Goal: Task Accomplishment & Management: Use online tool/utility

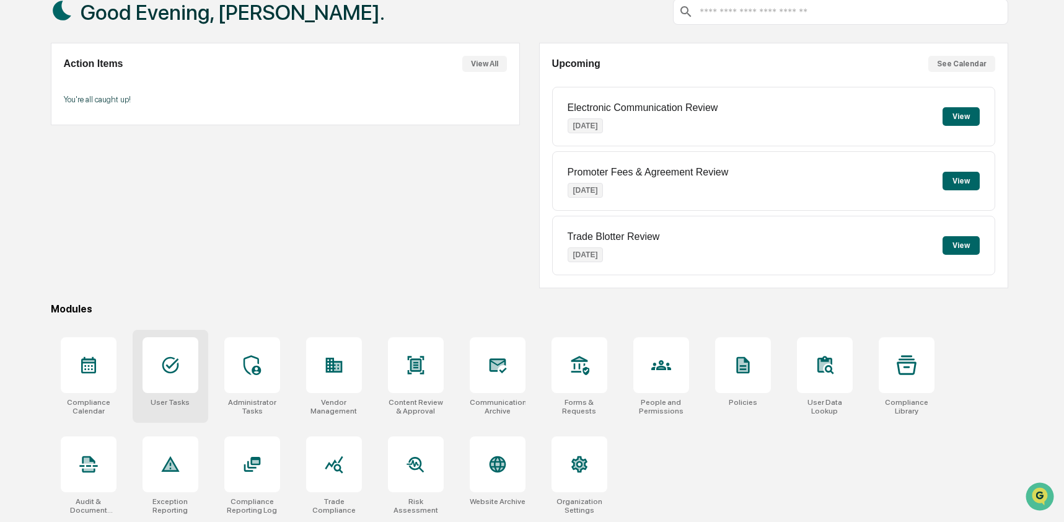
click at [162, 390] on div "User Tasks" at bounding box center [171, 376] width 76 height 93
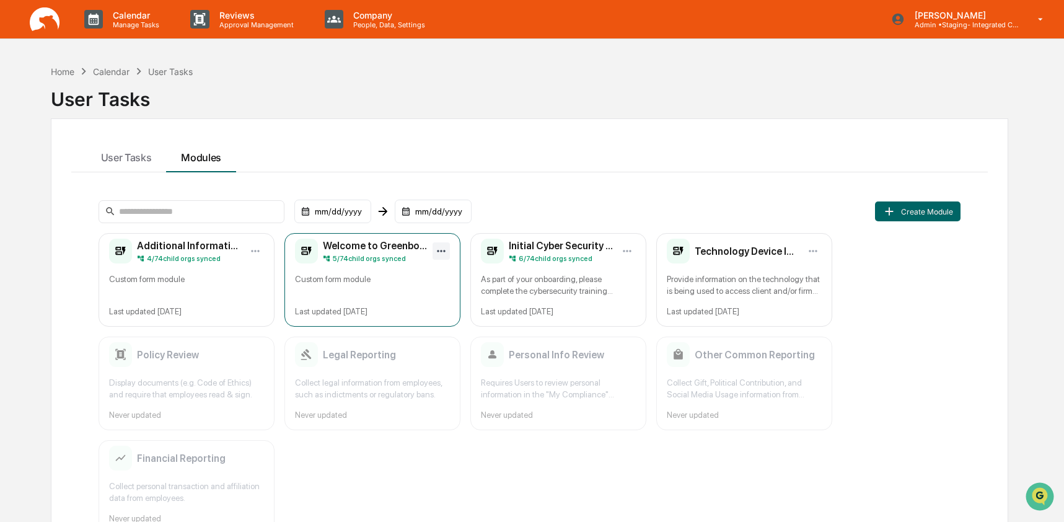
click at [449, 250] on html "Calendar Manage Tasks Reviews Approval Management Company People, Data, Setting…" at bounding box center [532, 261] width 1064 height 522
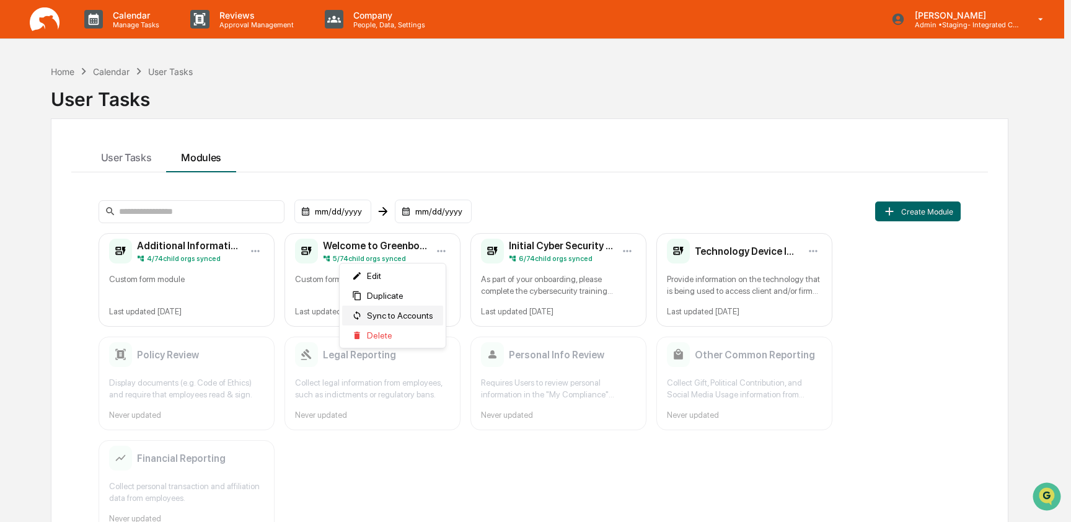
click at [413, 319] on span "Sync to Accounts" at bounding box center [400, 316] width 66 height 10
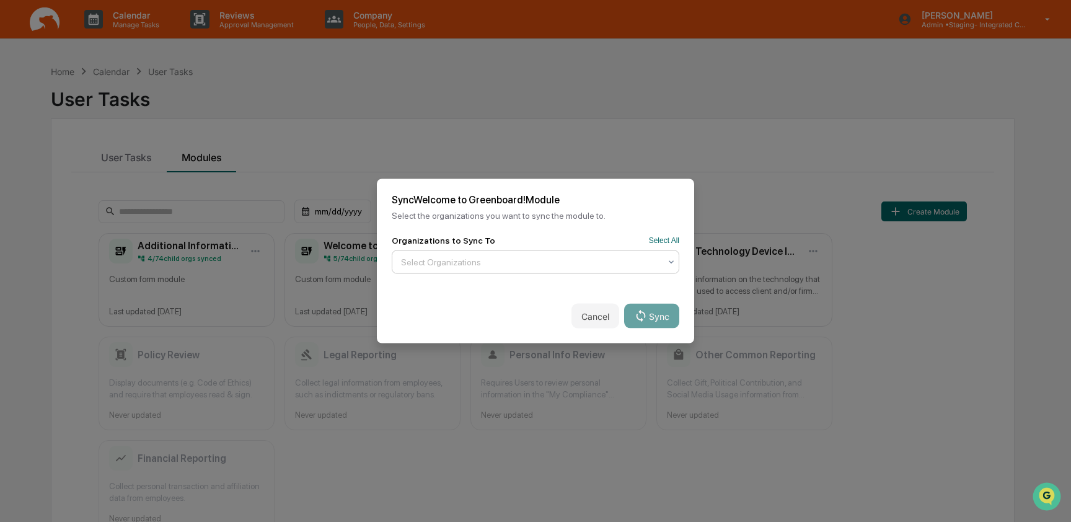
click at [428, 258] on div at bounding box center [530, 262] width 259 height 12
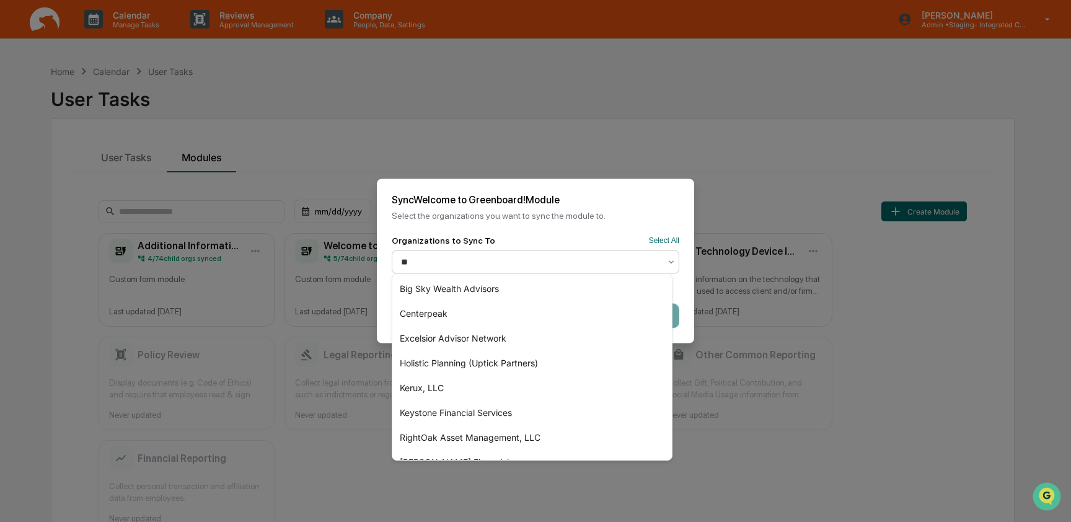
type input "***"
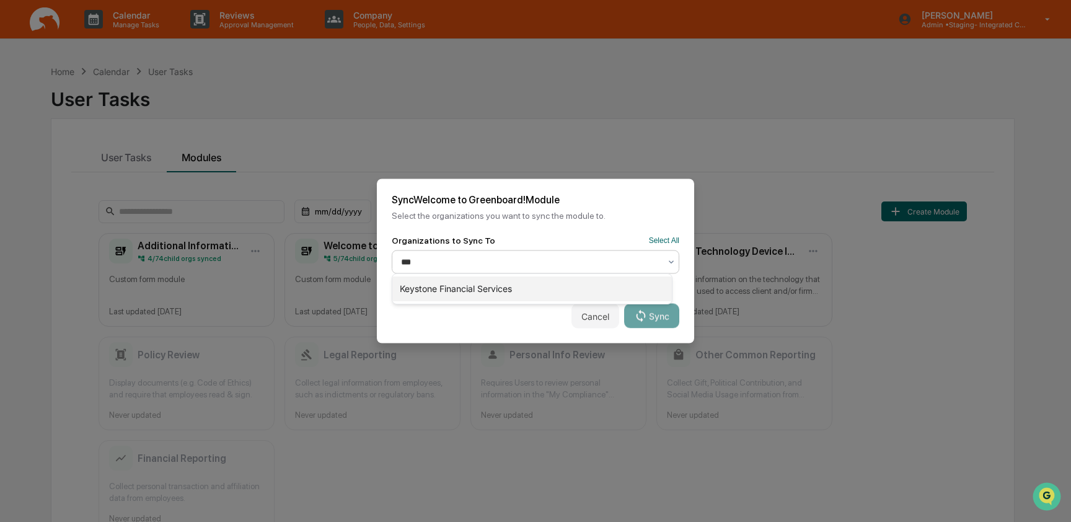
click at [483, 285] on div "Keystone Financial Services" at bounding box center [532, 288] width 280 height 25
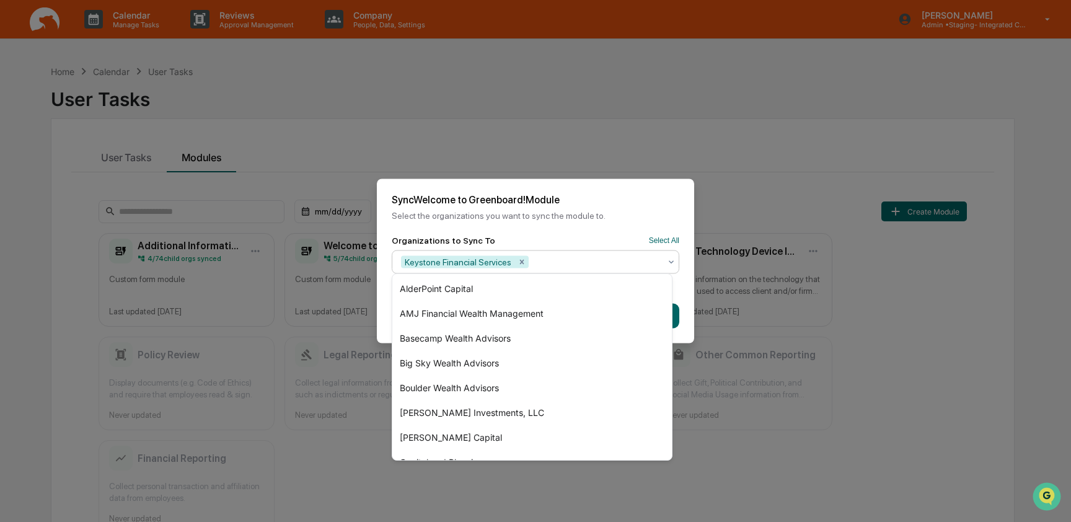
click at [562, 220] on div "Sync Welcome to Greenboard! Module Select the organizations you want to sync th…" at bounding box center [535, 207] width 317 height 56
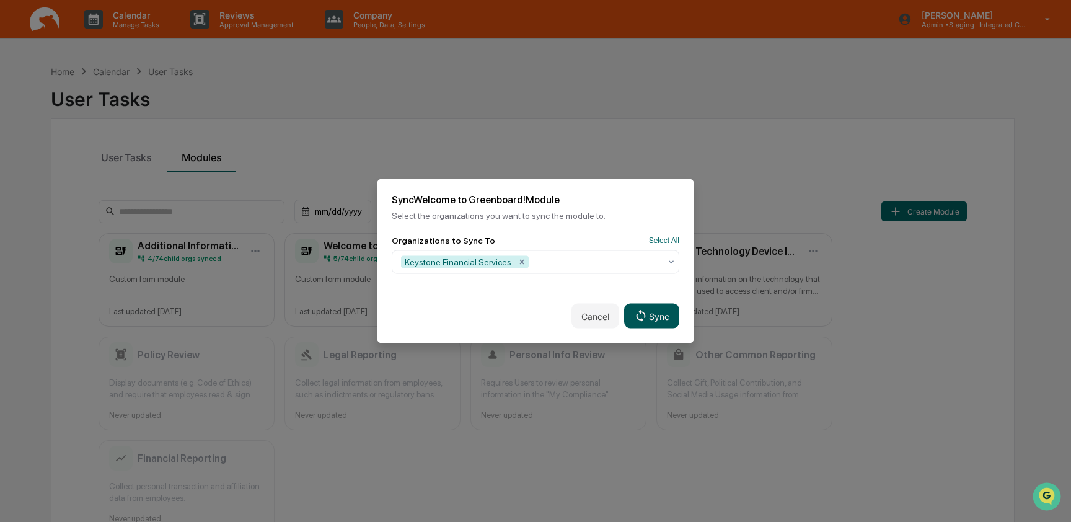
click at [651, 322] on button "Sync" at bounding box center [651, 316] width 55 height 25
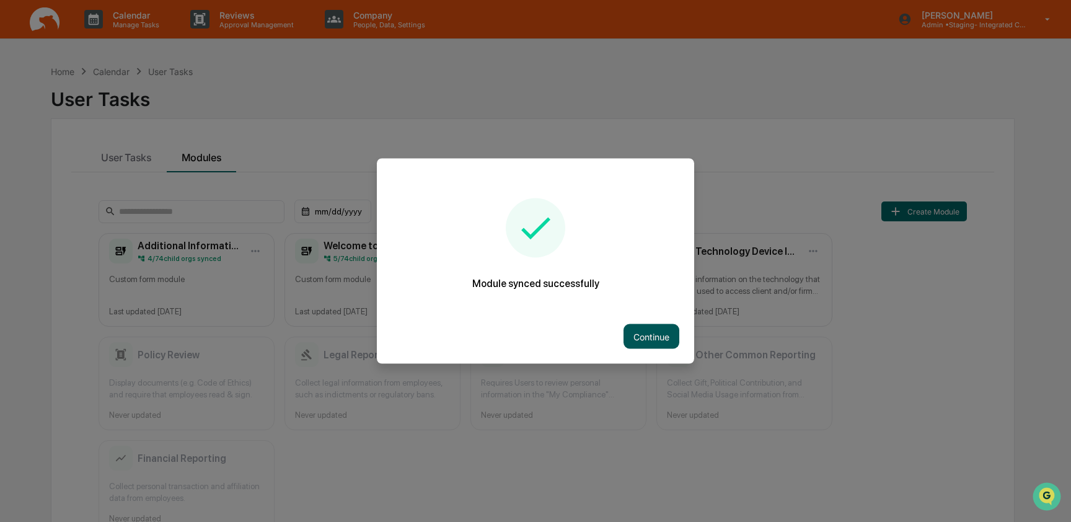
click at [650, 335] on button "Continue" at bounding box center [652, 336] width 56 height 25
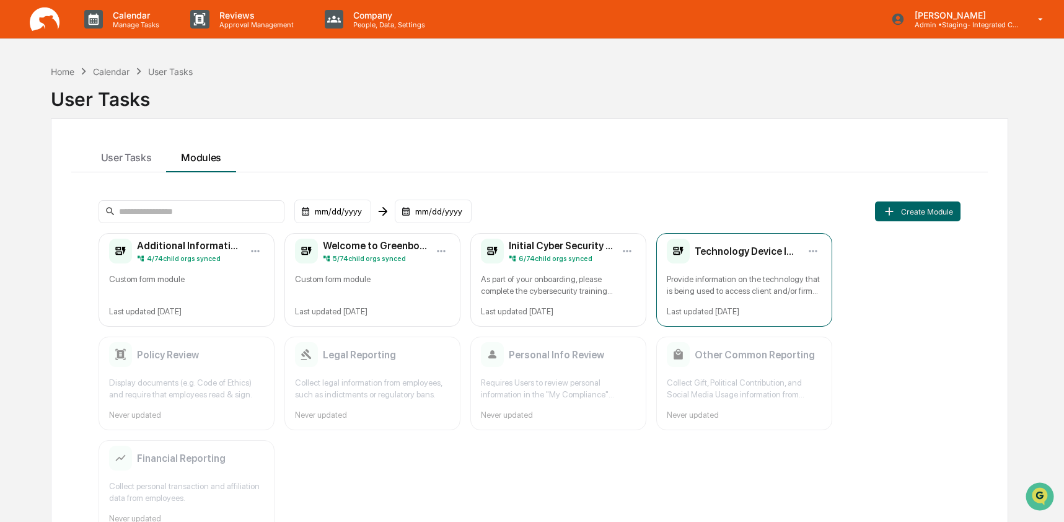
click at [730, 270] on div "Technology Device Inventory Provide information on the technology that is being…" at bounding box center [744, 280] width 176 height 94
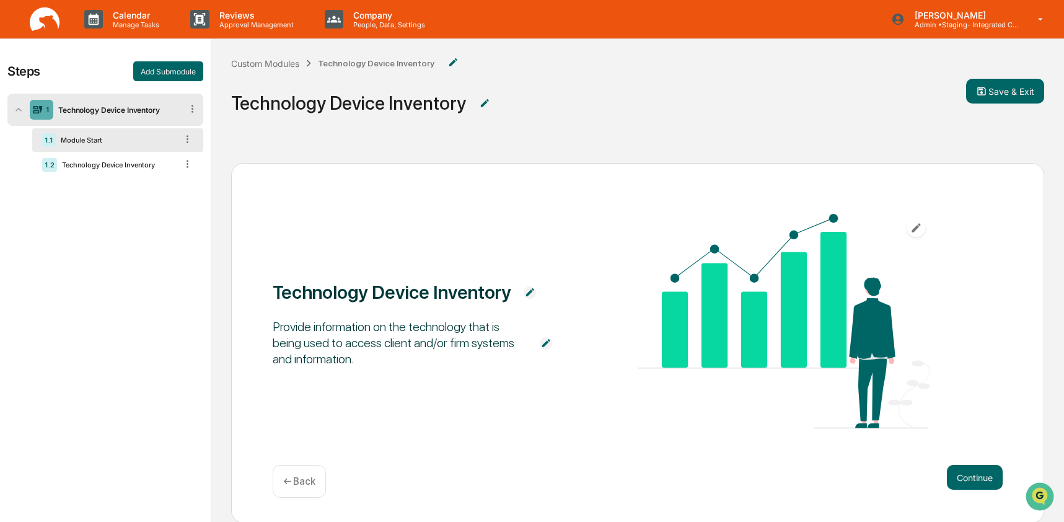
click at [93, 140] on div "Module Start" at bounding box center [116, 140] width 121 height 9
click at [95, 169] on div "Technology Device Inventory" at bounding box center [117, 165] width 120 height 9
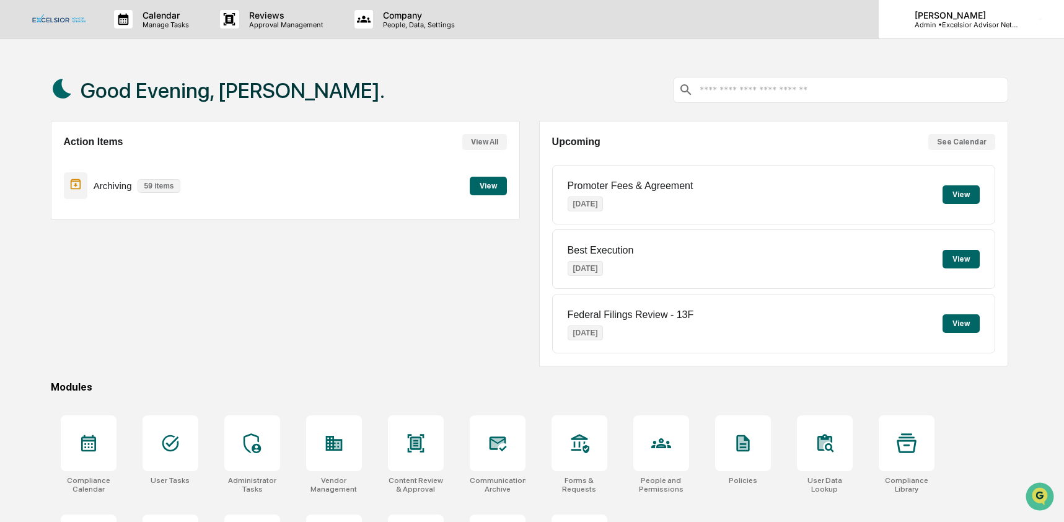
click at [978, 24] on p "Admin • Excelsior Advisor Network" at bounding box center [962, 24] width 115 height 9
